Goal: Navigation & Orientation: Find specific page/section

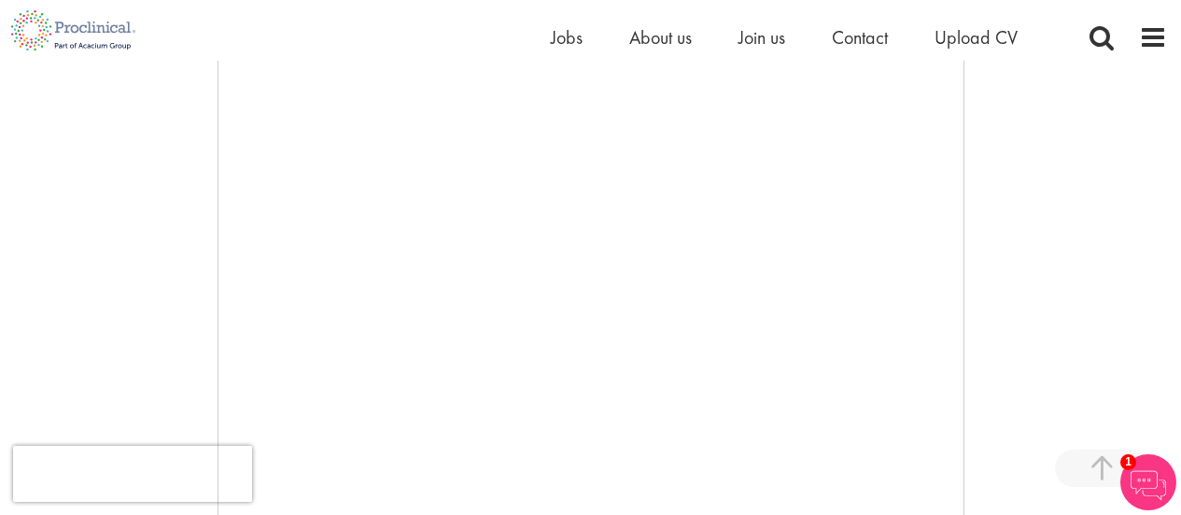
scroll to position [346, 0]
click at [957, 45] on span "Upload CV" at bounding box center [976, 37] width 83 height 24
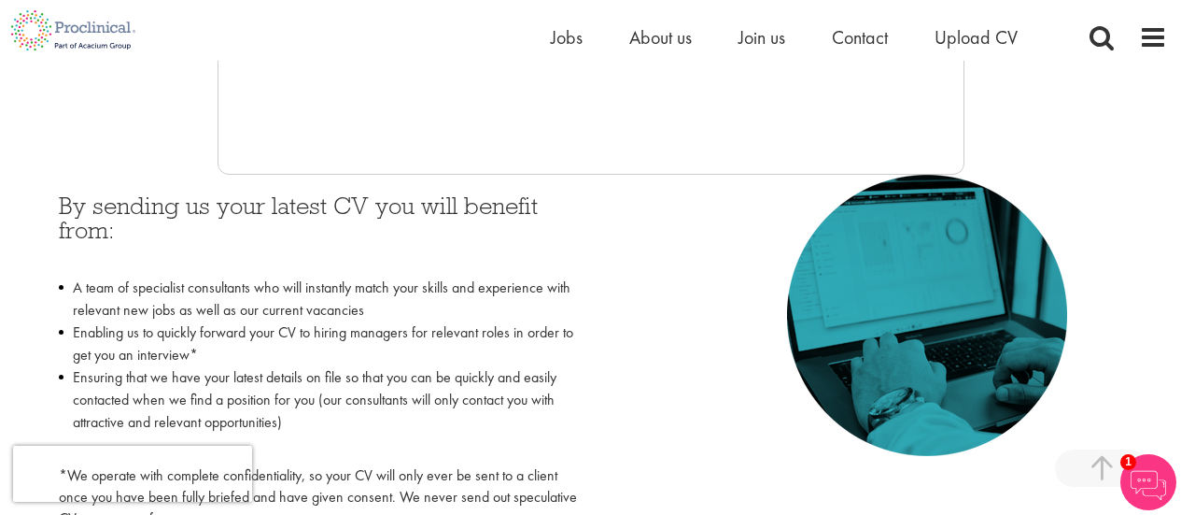
scroll to position [789, 0]
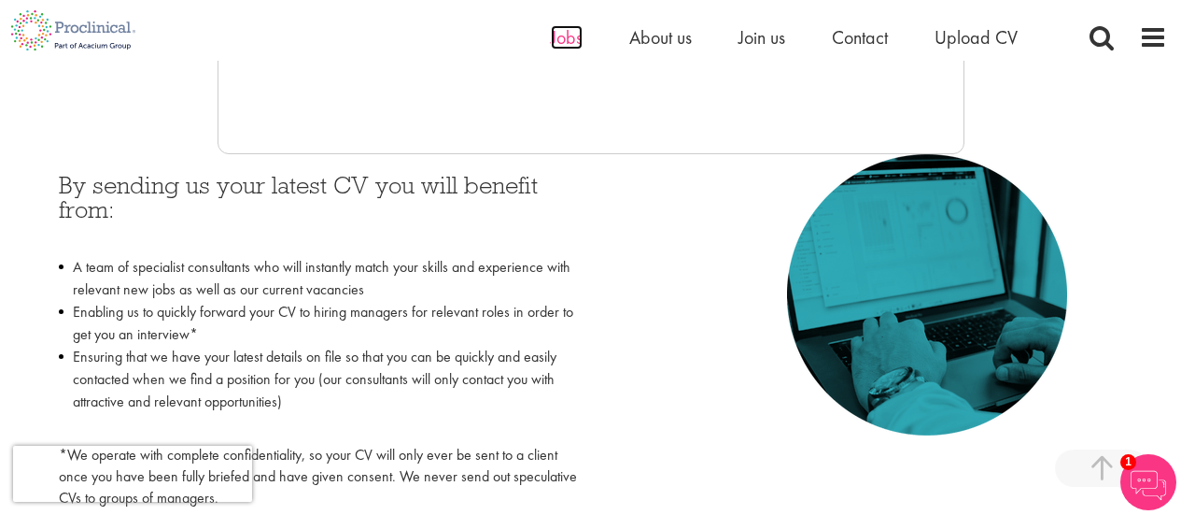
click at [568, 39] on span "Jobs" at bounding box center [567, 37] width 32 height 24
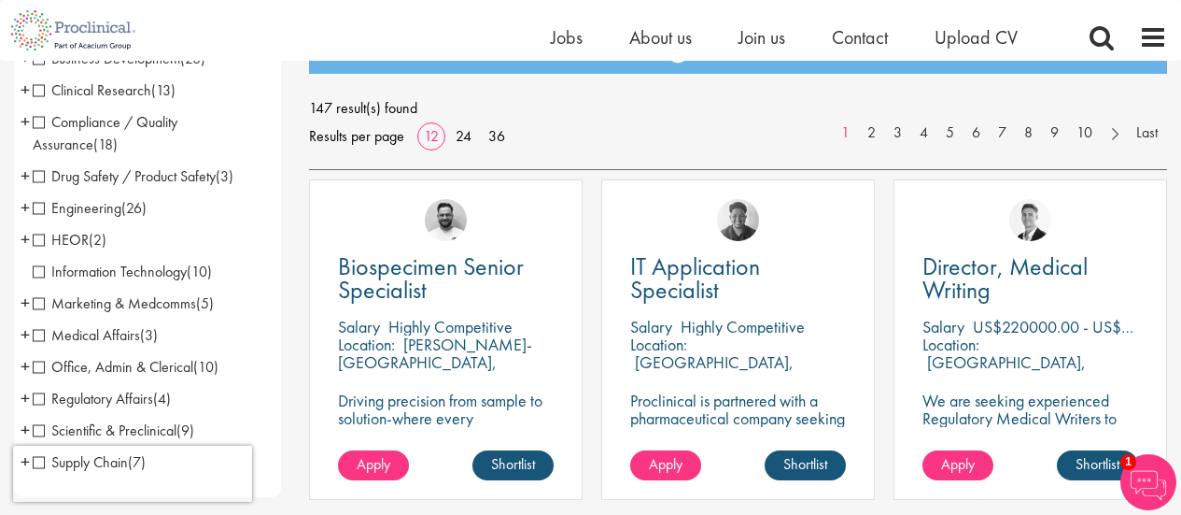
scroll to position [242, 0]
click at [133, 330] on span "Medical Affairs" at bounding box center [86, 335] width 107 height 20
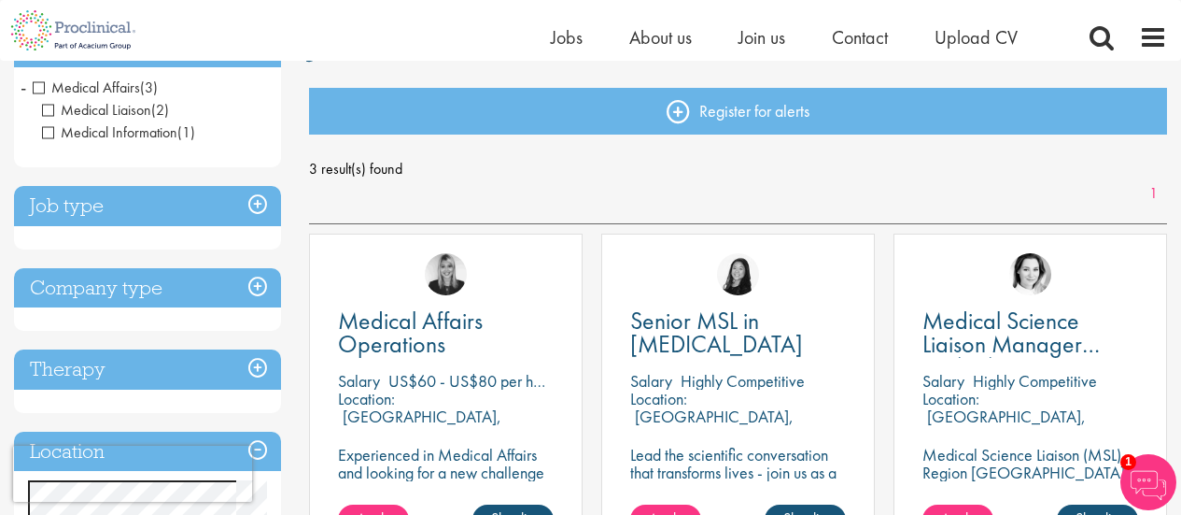
scroll to position [180, 0]
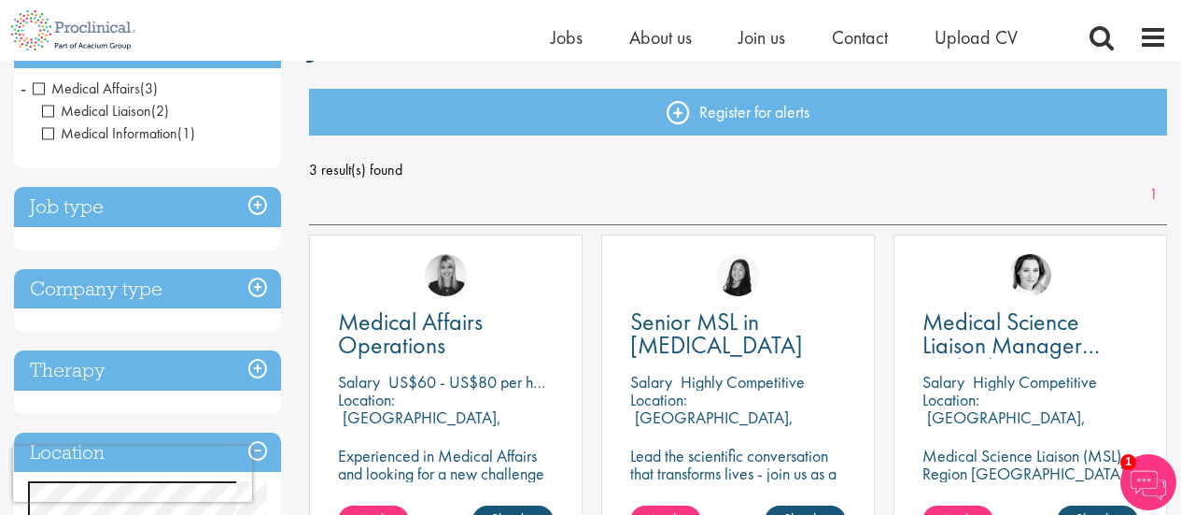
click at [191, 212] on h3 "Job type" at bounding box center [147, 207] width 267 height 40
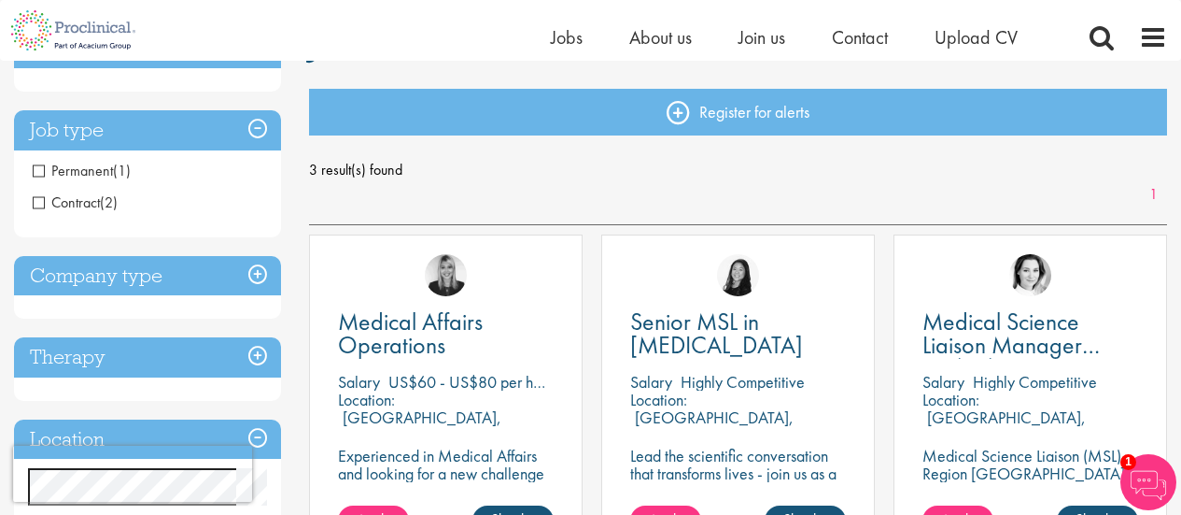
click at [88, 197] on span "Contract" at bounding box center [66, 202] width 67 height 20
